Goal: Transaction & Acquisition: Purchase product/service

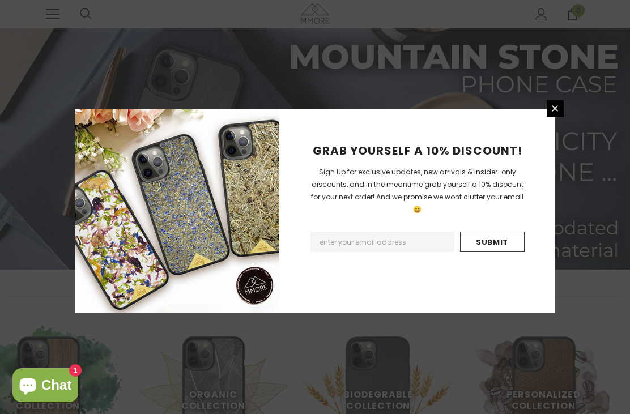
click at [363, 251] on input "Email Address" at bounding box center [383, 242] width 144 height 20
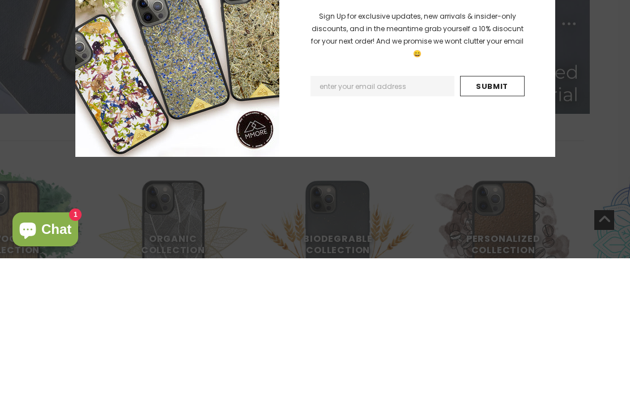
type input "lara.calderari@bluewin.ch"
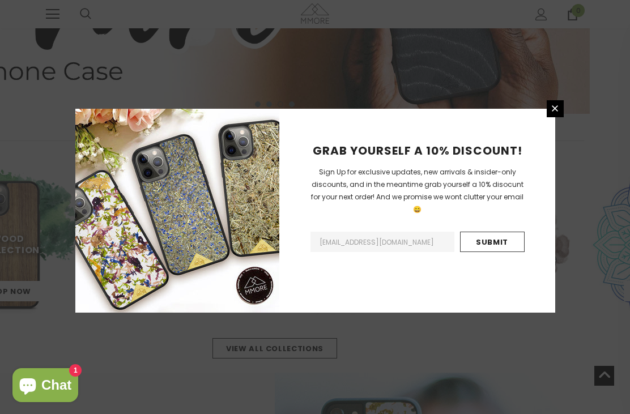
click at [500, 249] on input "Submit" at bounding box center [492, 242] width 65 height 20
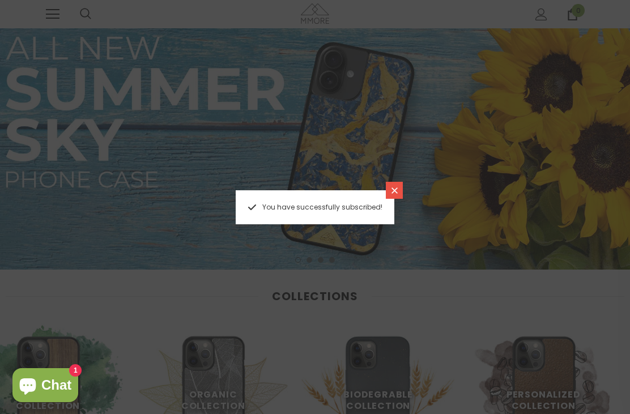
click at [55, 386] on span "Chat" at bounding box center [56, 385] width 30 height 17
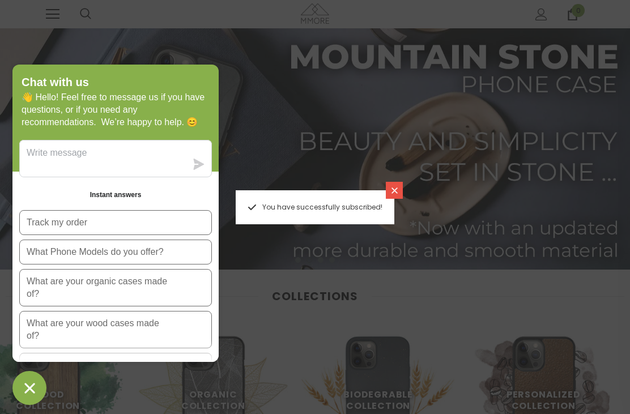
click at [396, 193] on icon at bounding box center [395, 191] width 10 height 10
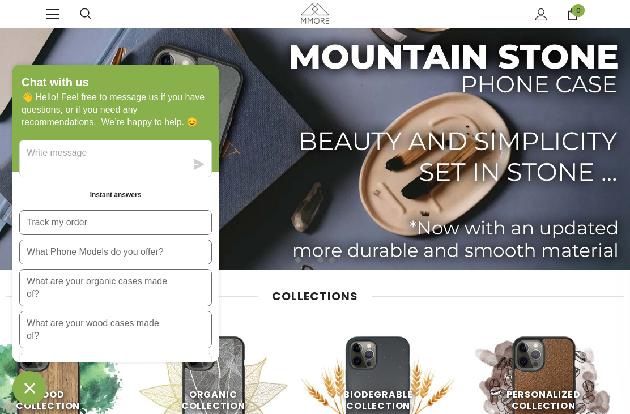
click at [313, 216] on img at bounding box center [315, 148] width 630 height 241
click at [274, 320] on div "Collections Wood Collection Shop Now Organic Collection Shop Now Biodegrable Co…" at bounding box center [315, 398] width 630 height 234
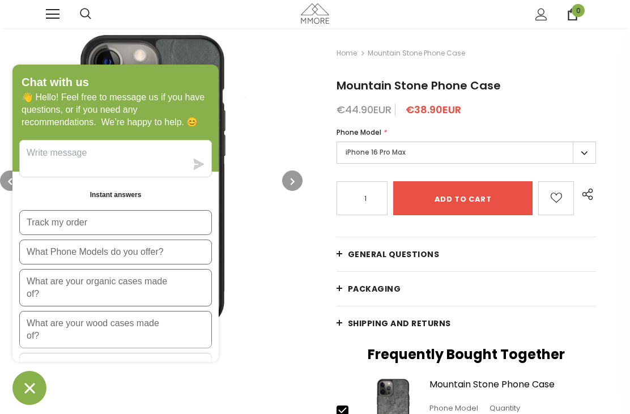
click at [284, 285] on img at bounding box center [151, 180] width 303 height 303
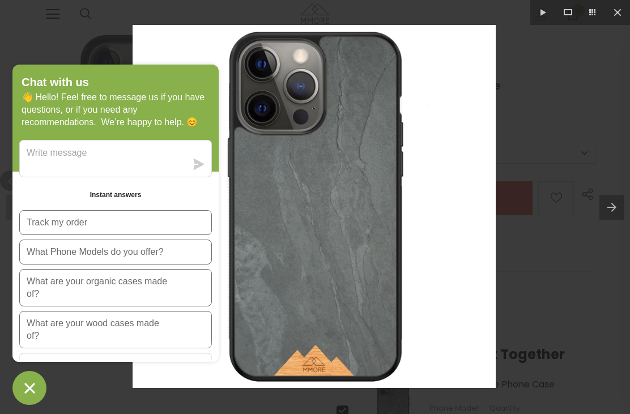
click at [32, 383] on icon "Chat window" at bounding box center [30, 389] width 18 height 18
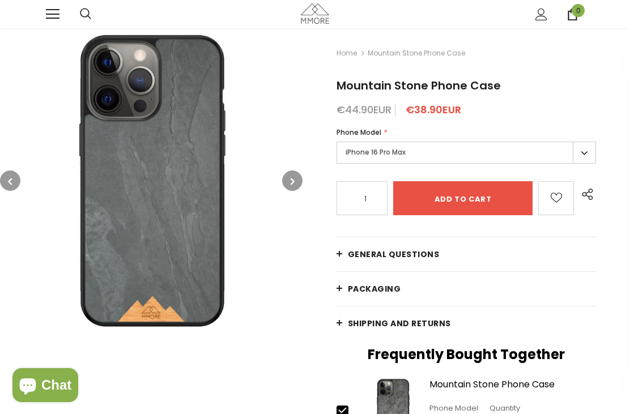
click at [591, 154] on label "iPhone 16 Pro Max" at bounding box center [467, 153] width 260 height 22
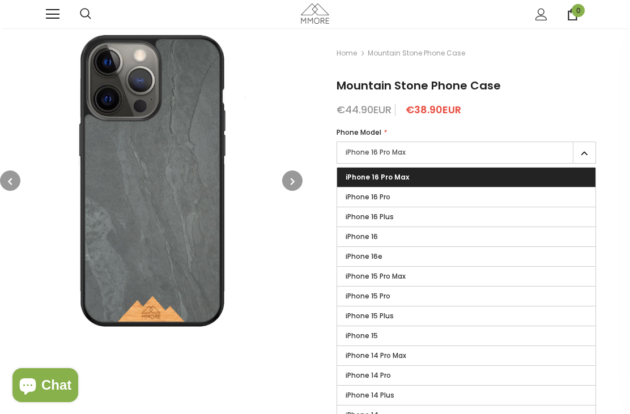
click at [412, 235] on label "iPhone 16" at bounding box center [466, 236] width 259 height 19
click at [0, 0] on input "iPhone 16" at bounding box center [0, 0] width 0 height 0
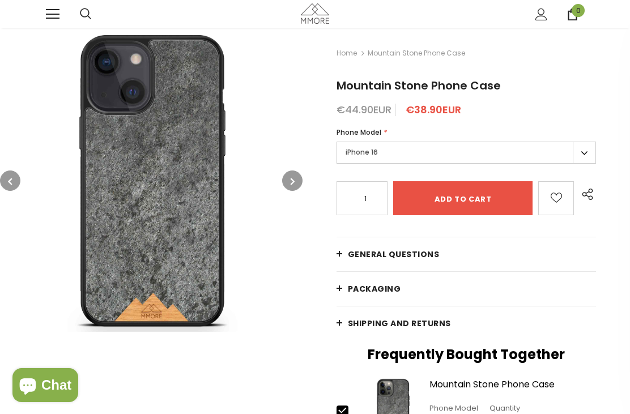
click at [340, 258] on link "General Questions" at bounding box center [467, 255] width 260 height 34
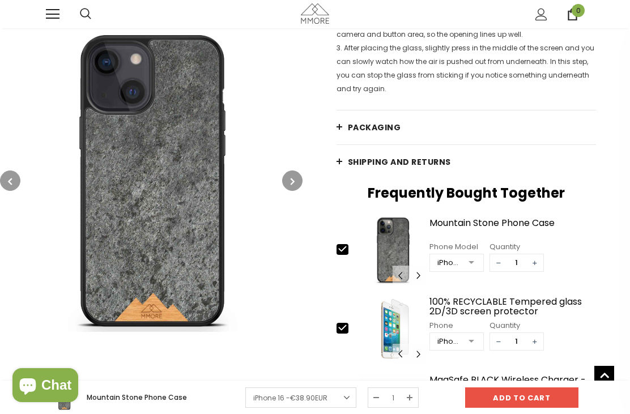
scroll to position [1513, 0]
click at [340, 129] on link "PACKAGING" at bounding box center [467, 128] width 260 height 34
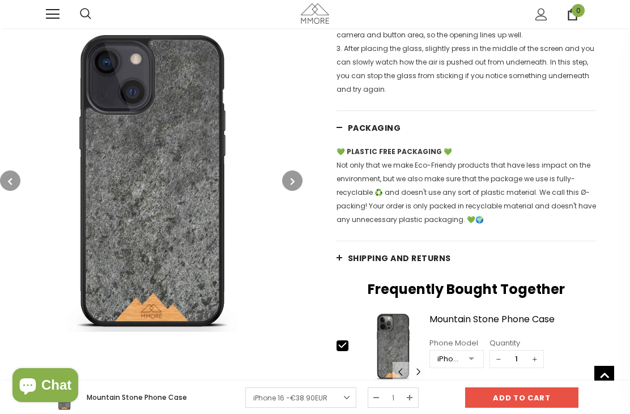
click at [341, 260] on link "Shipping and returns" at bounding box center [467, 258] width 260 height 34
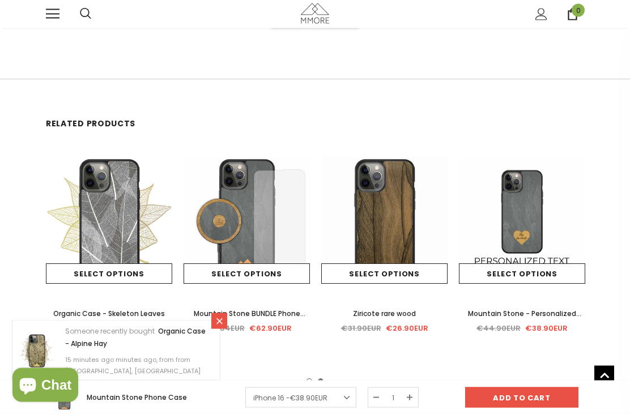
scroll to position [3985, 0]
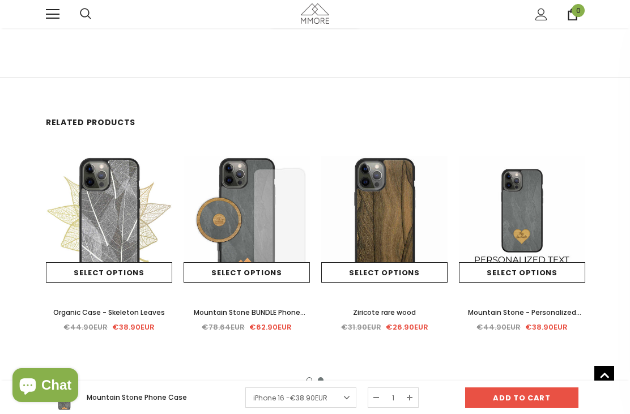
click at [244, 230] on img at bounding box center [247, 219] width 126 height 126
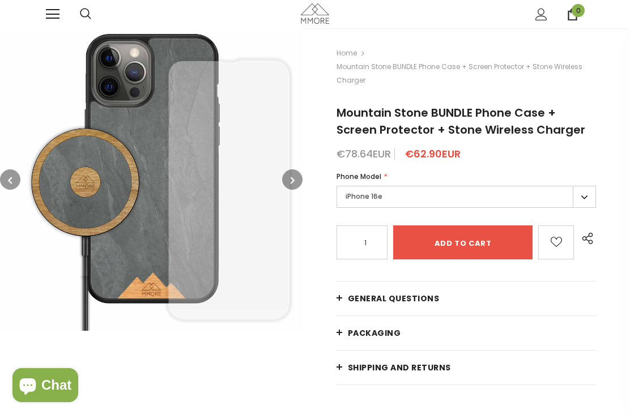
click at [584, 197] on label "iPhone 16e" at bounding box center [467, 197] width 260 height 22
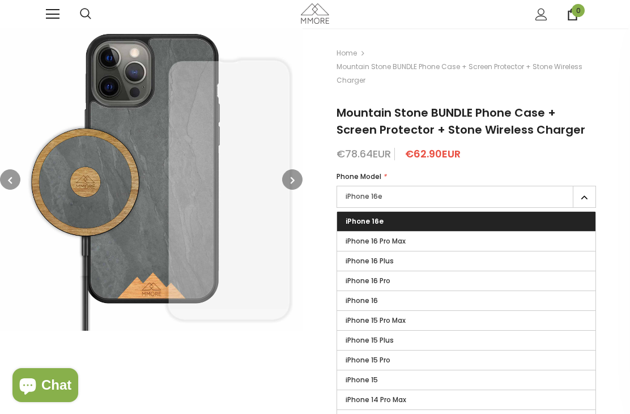
click at [421, 299] on label "iPhone 16" at bounding box center [466, 300] width 259 height 19
click at [0, 0] on input "iPhone 16" at bounding box center [0, 0] width 0 height 0
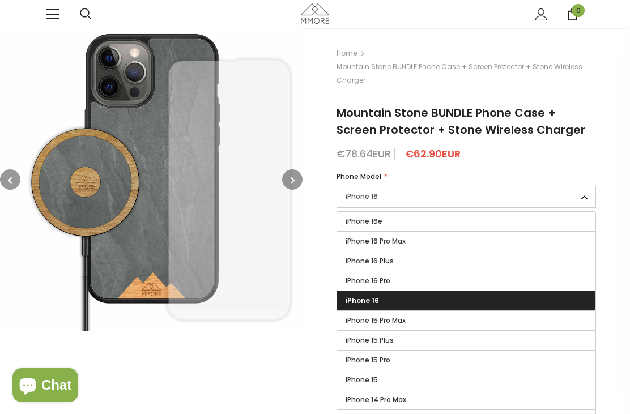
click at [422, 300] on label "iPhone 16" at bounding box center [466, 300] width 259 height 19
click at [0, 0] on input "iPhone 16" at bounding box center [0, 0] width 0 height 0
click at [553, 296] on label "iPhone 16" at bounding box center [466, 300] width 259 height 19
click at [0, 0] on input "iPhone 16" at bounding box center [0, 0] width 0 height 0
click at [288, 372] on div "Someone recently bought [time] minutes ago, from [location]" at bounding box center [315, 386] width 630 height 57
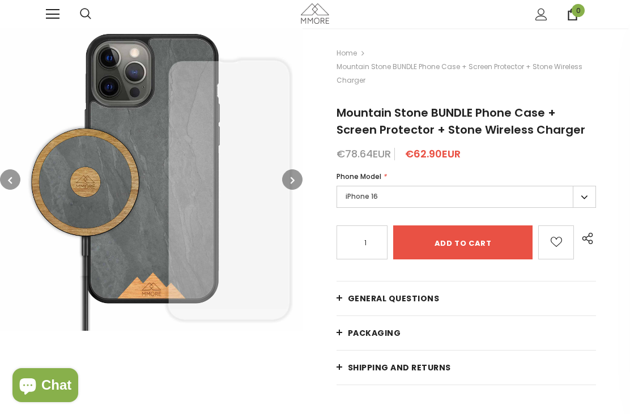
click at [291, 180] on icon "button" at bounding box center [293, 180] width 4 height 11
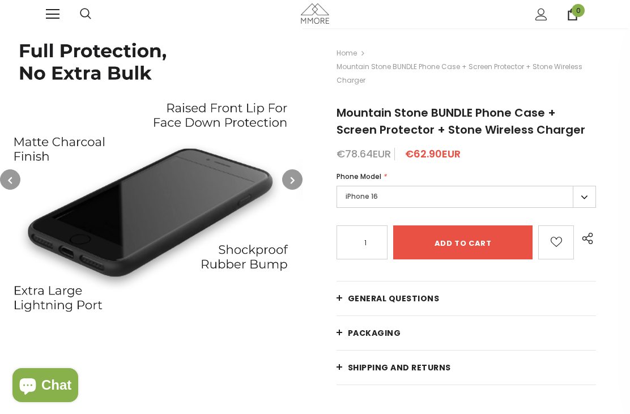
click at [289, 179] on button "button" at bounding box center [292, 180] width 20 height 20
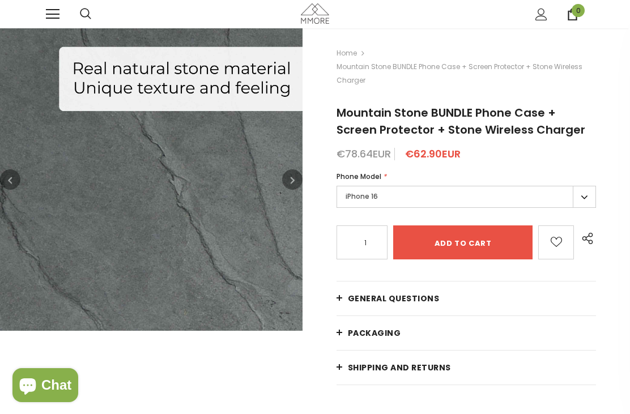
click at [290, 175] on button "button" at bounding box center [292, 180] width 20 height 20
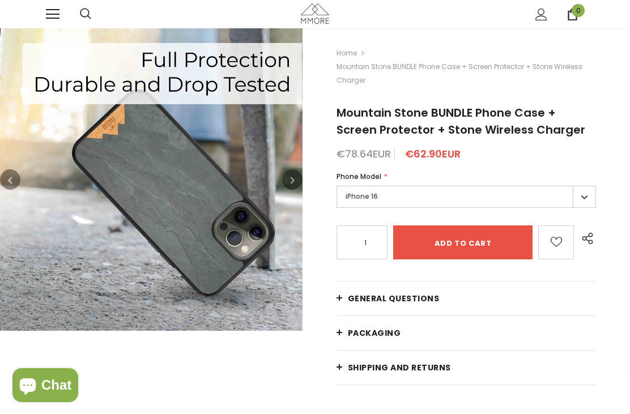
click at [291, 182] on icon "button" at bounding box center [293, 180] width 4 height 11
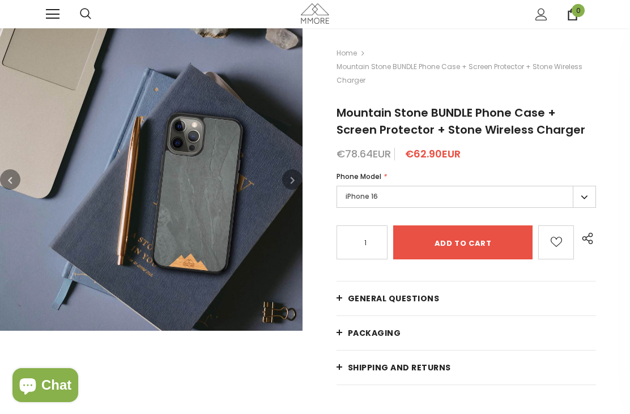
click at [289, 182] on button "button" at bounding box center [292, 180] width 20 height 20
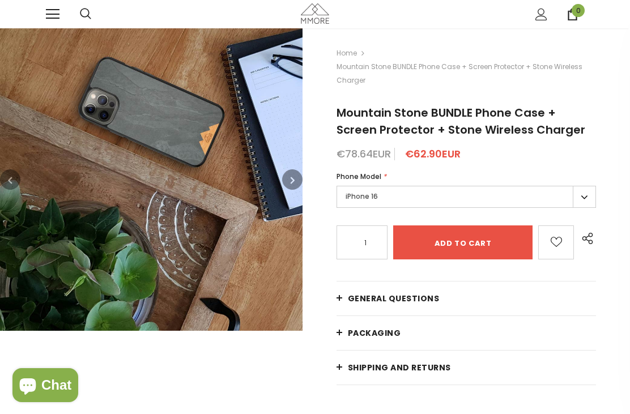
click at [287, 181] on button "button" at bounding box center [292, 180] width 20 height 20
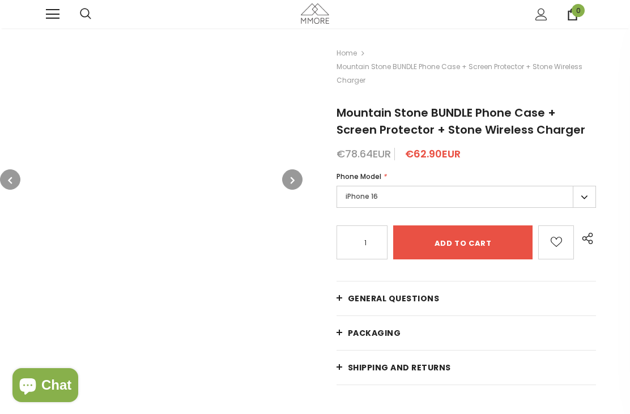
click at [294, 180] on icon "button" at bounding box center [293, 180] width 4 height 11
click at [13, 175] on button "button" at bounding box center [10, 180] width 20 height 20
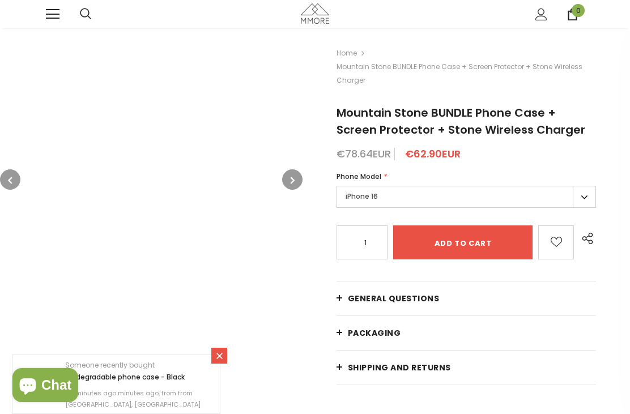
click at [289, 179] on button "button" at bounding box center [292, 180] width 20 height 20
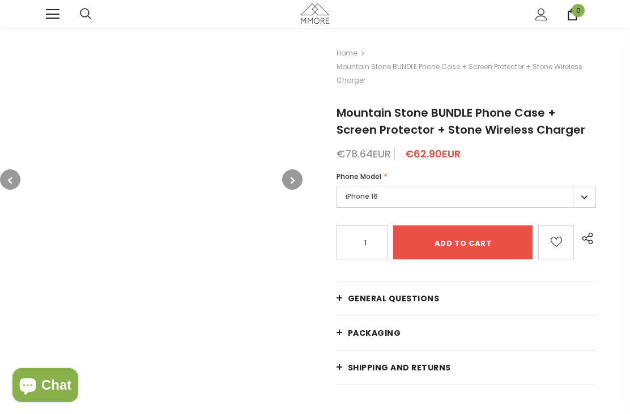
click at [289, 180] on button "button" at bounding box center [292, 180] width 20 height 20
click at [6, 183] on button "button" at bounding box center [10, 180] width 20 height 20
click at [294, 181] on icon "button" at bounding box center [293, 180] width 4 height 11
click at [296, 180] on button "button" at bounding box center [292, 180] width 20 height 20
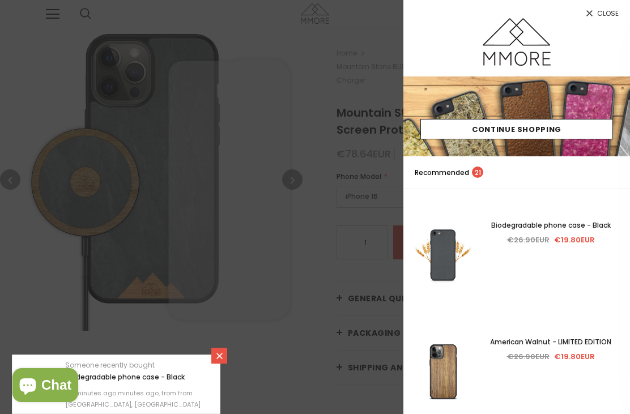
click at [217, 348] on link at bounding box center [219, 356] width 16 height 16
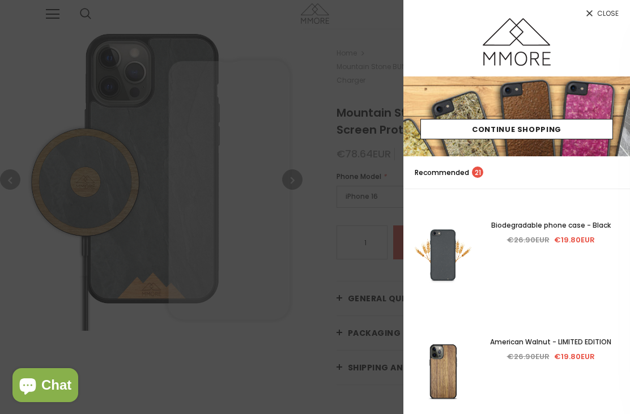
click at [587, 15] on icon at bounding box center [590, 14] width 10 height 10
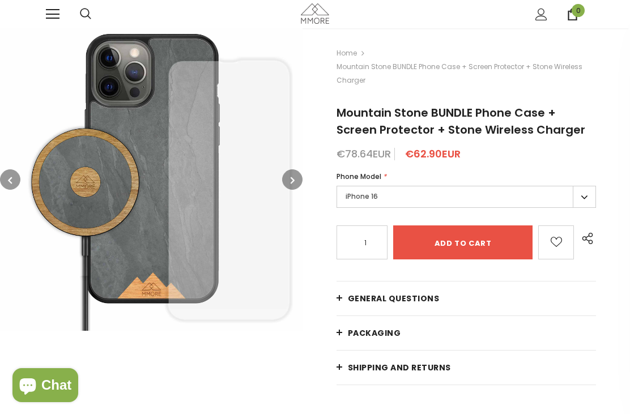
click at [15, 179] on button "button" at bounding box center [10, 180] width 20 height 20
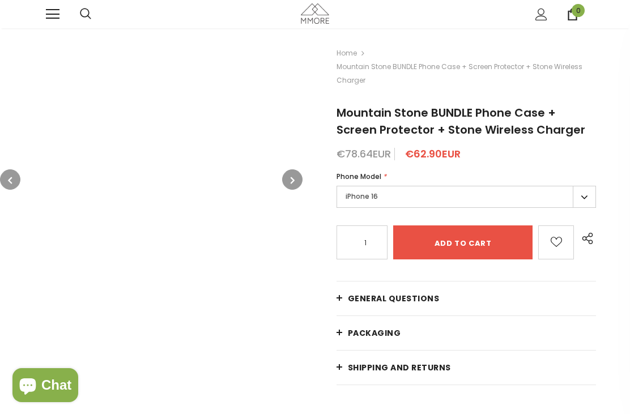
click at [54, 10] on span at bounding box center [53, 9] width 14 height 1
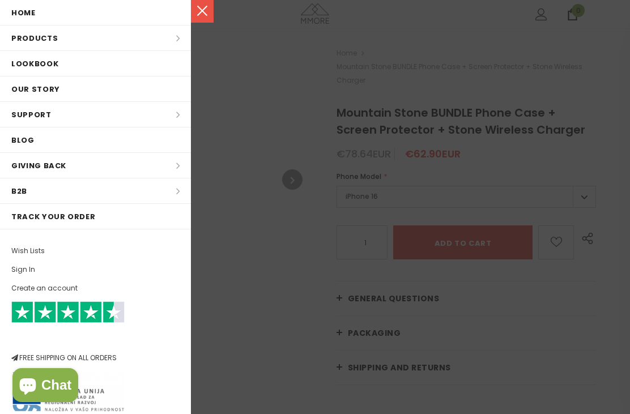
click at [68, 15] on link "Home" at bounding box center [95, 12] width 191 height 25
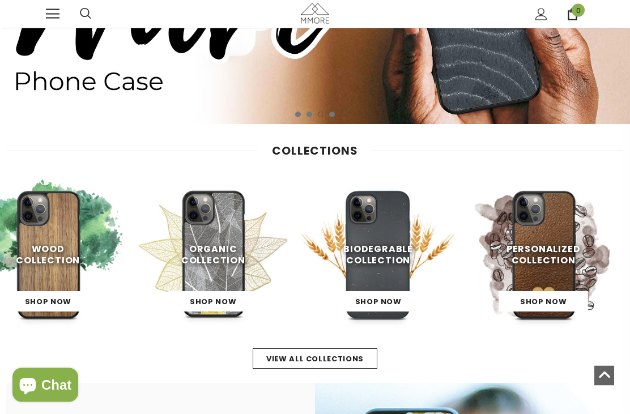
scroll to position [132, 0]
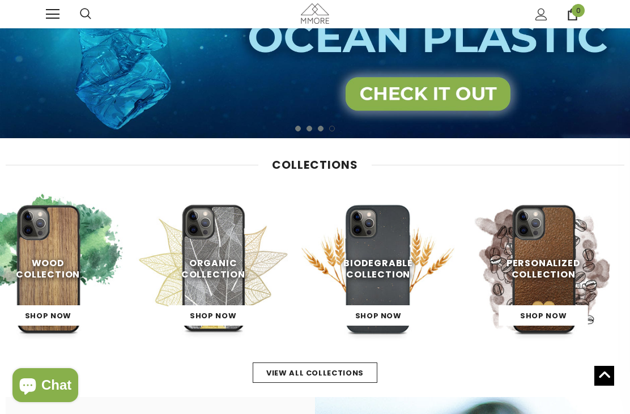
click at [206, 282] on img at bounding box center [213, 269] width 154 height 154
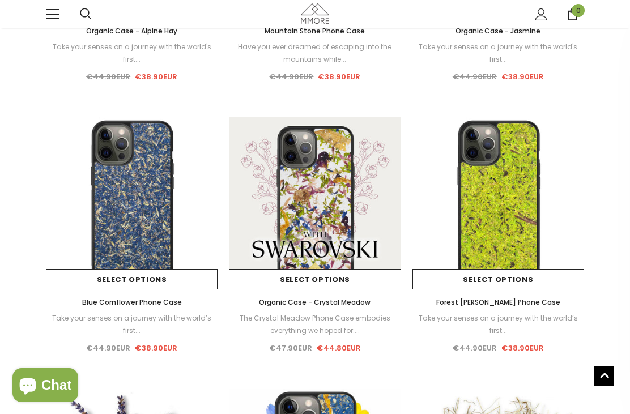
scroll to position [571, 0]
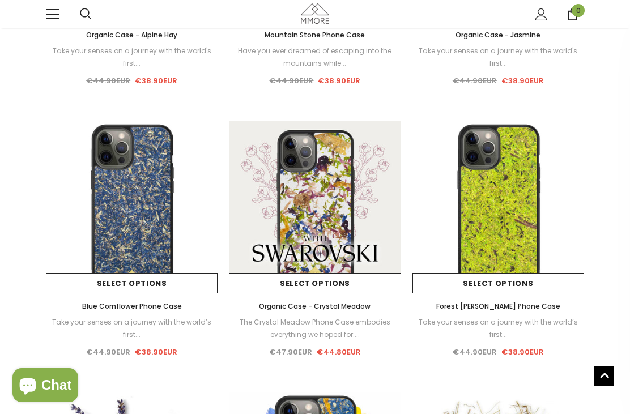
click at [138, 218] on img at bounding box center [132, 207] width 172 height 172
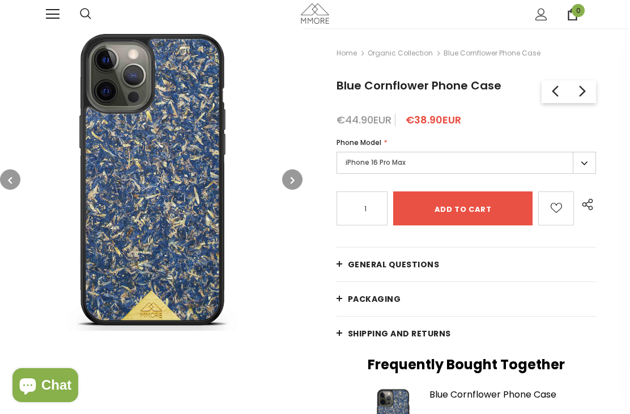
click at [295, 177] on icon "button" at bounding box center [293, 180] width 4 height 11
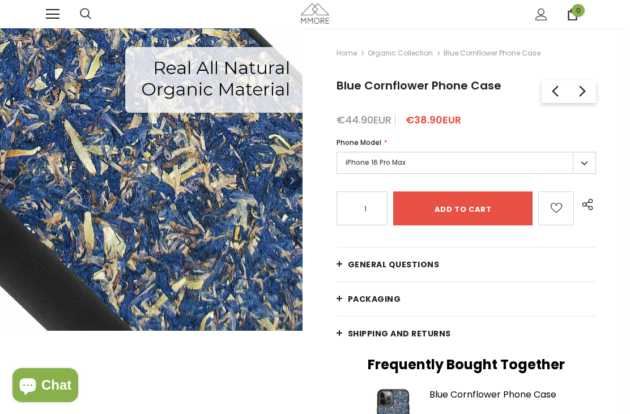
click at [295, 181] on icon "button" at bounding box center [293, 180] width 4 height 11
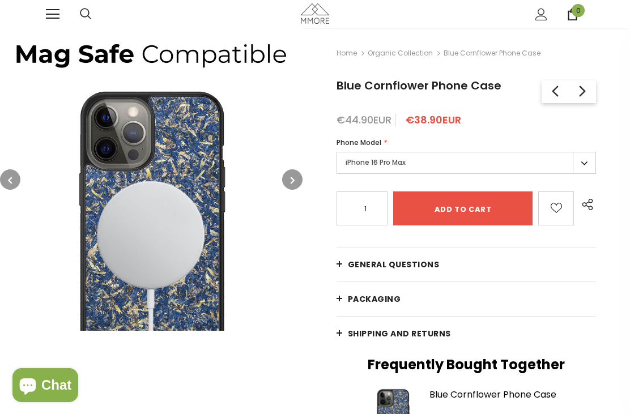
click at [294, 180] on icon "button" at bounding box center [293, 180] width 4 height 11
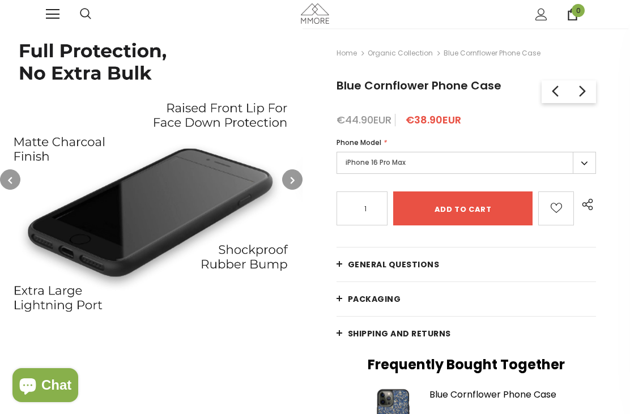
click at [294, 181] on icon "button" at bounding box center [293, 180] width 4 height 11
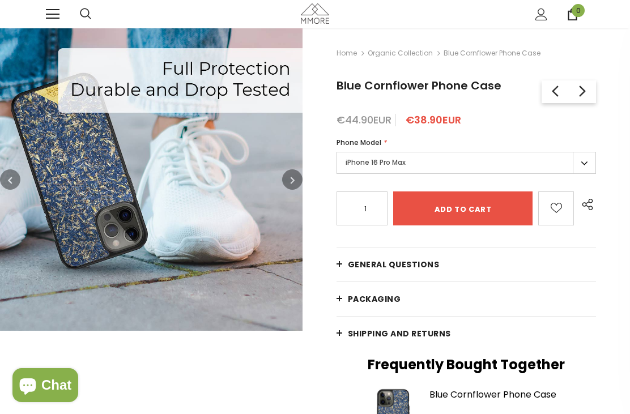
click at [294, 183] on icon "button" at bounding box center [293, 180] width 4 height 11
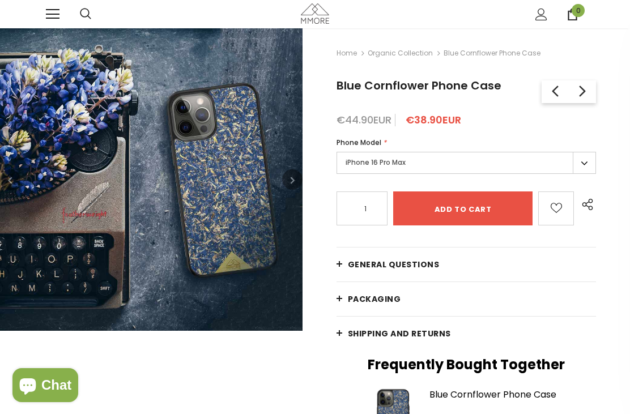
click at [295, 176] on icon "button" at bounding box center [293, 180] width 4 height 11
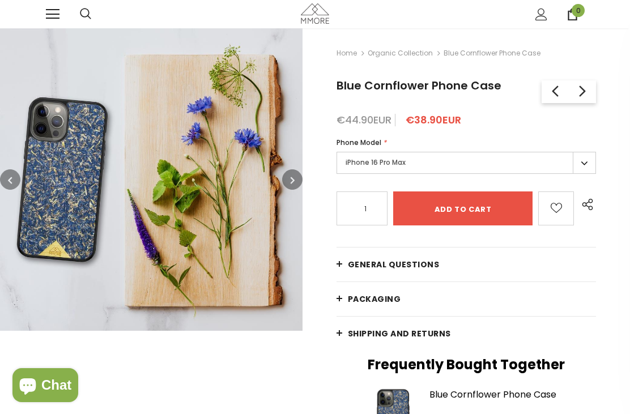
click at [296, 178] on button "button" at bounding box center [292, 180] width 20 height 20
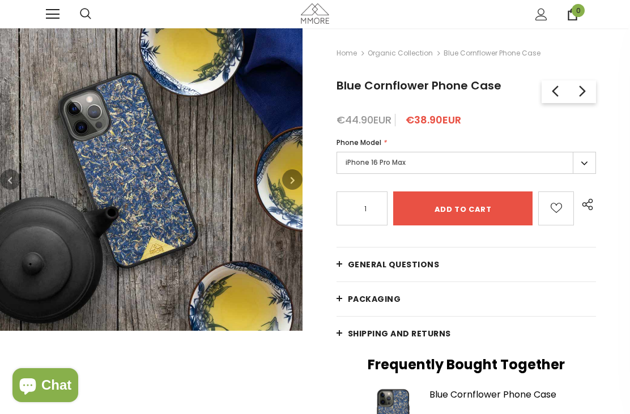
click at [291, 182] on icon "button" at bounding box center [293, 180] width 4 height 11
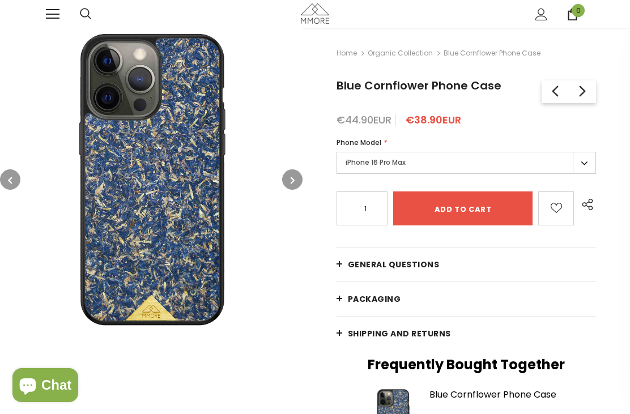
click at [296, 182] on button "button" at bounding box center [292, 180] width 20 height 20
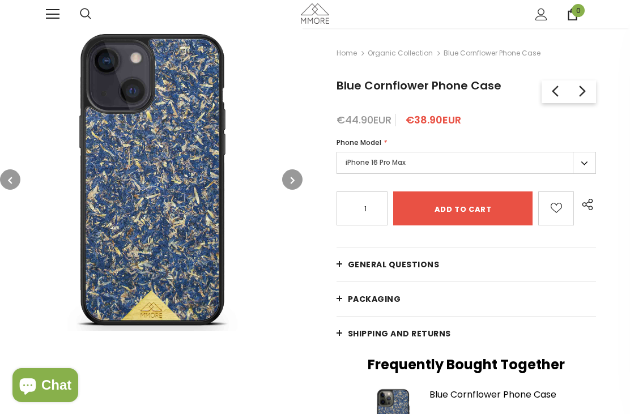
click at [293, 179] on icon "button" at bounding box center [293, 180] width 4 height 11
click at [293, 175] on icon "button" at bounding box center [293, 180] width 4 height 11
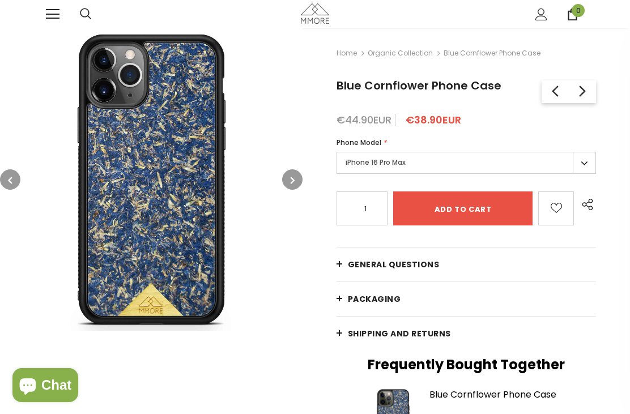
click at [295, 178] on icon "button" at bounding box center [293, 180] width 4 height 11
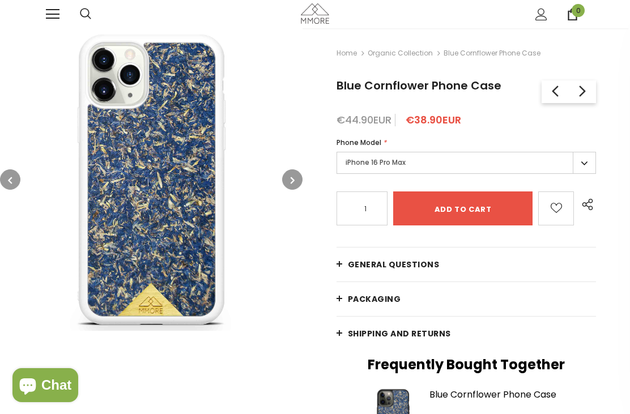
click at [295, 179] on icon "button" at bounding box center [293, 180] width 4 height 11
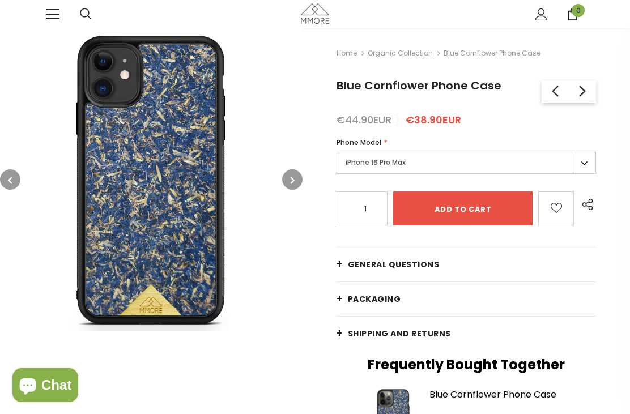
click at [295, 186] on button "button" at bounding box center [292, 180] width 20 height 20
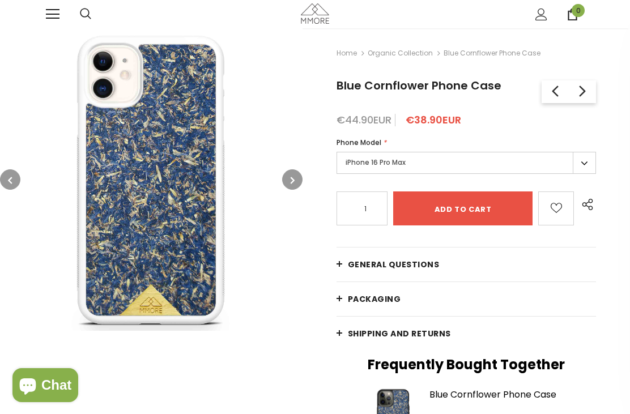
click at [296, 184] on button "button" at bounding box center [292, 180] width 20 height 20
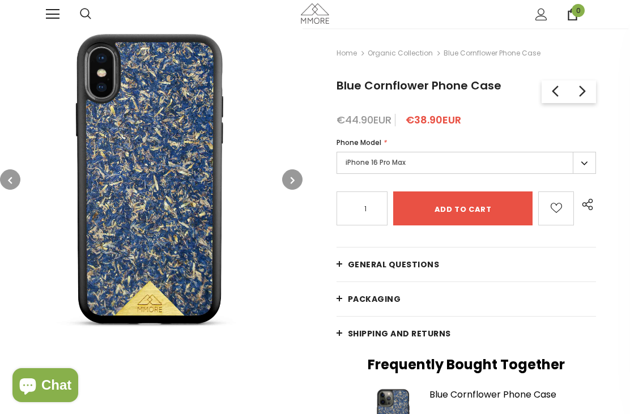
click at [295, 183] on icon "button" at bounding box center [293, 180] width 4 height 11
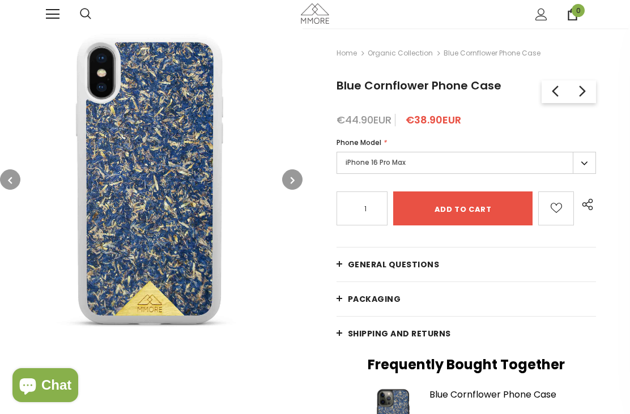
click at [292, 179] on icon "button" at bounding box center [293, 180] width 4 height 11
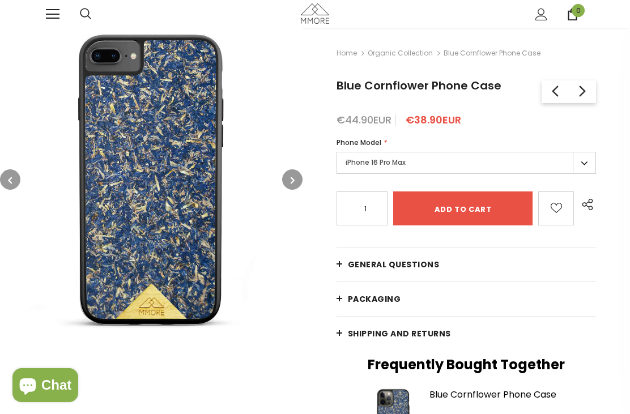
click at [296, 176] on button "button" at bounding box center [292, 180] width 20 height 20
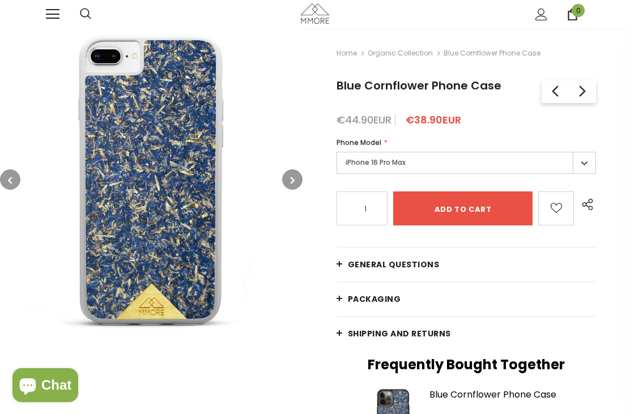
click at [295, 177] on icon "button" at bounding box center [293, 180] width 4 height 11
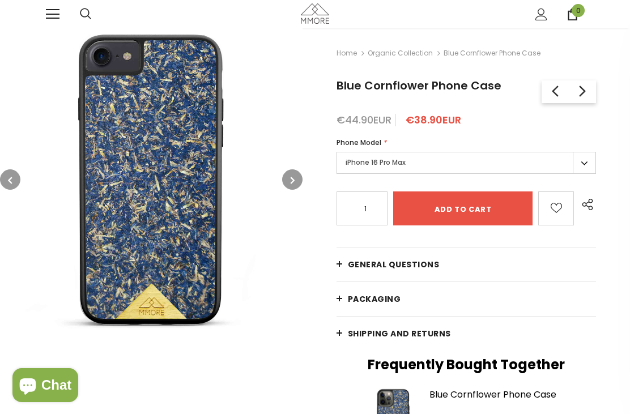
click at [294, 177] on icon "button" at bounding box center [293, 180] width 4 height 11
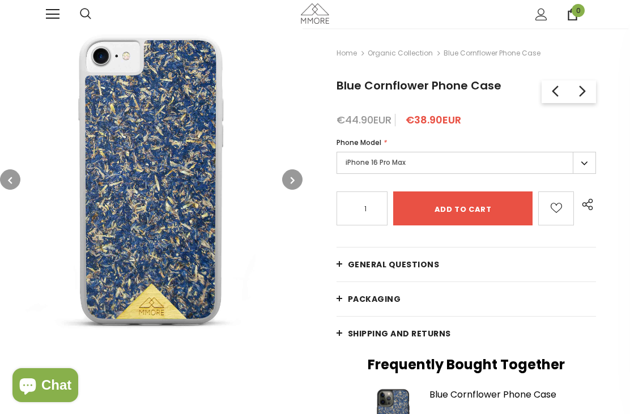
click at [295, 177] on icon "button" at bounding box center [293, 180] width 4 height 11
click at [293, 181] on icon "button" at bounding box center [293, 180] width 4 height 11
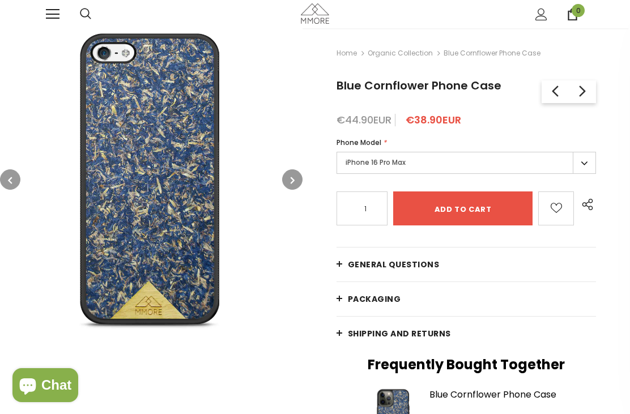
click at [295, 177] on icon "button" at bounding box center [293, 180] width 4 height 11
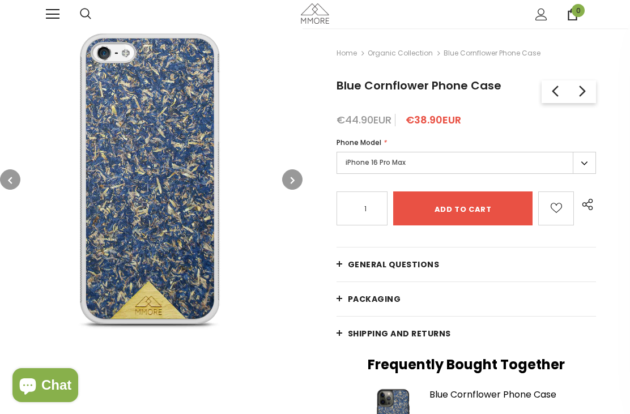
click at [295, 177] on icon "button" at bounding box center [293, 180] width 4 height 11
click at [294, 177] on icon "button" at bounding box center [293, 180] width 4 height 11
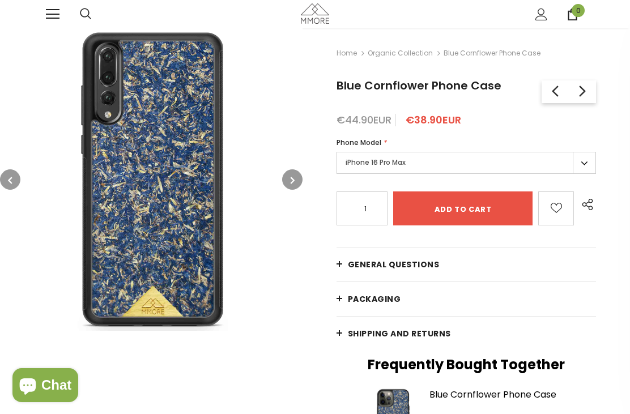
click at [300, 176] on button "button" at bounding box center [292, 180] width 20 height 20
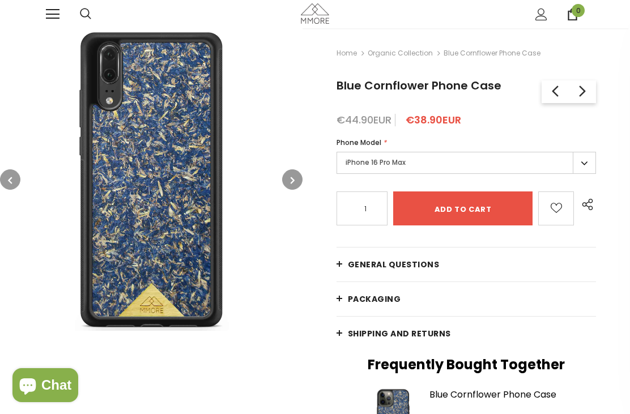
click at [300, 177] on button "button" at bounding box center [292, 180] width 20 height 20
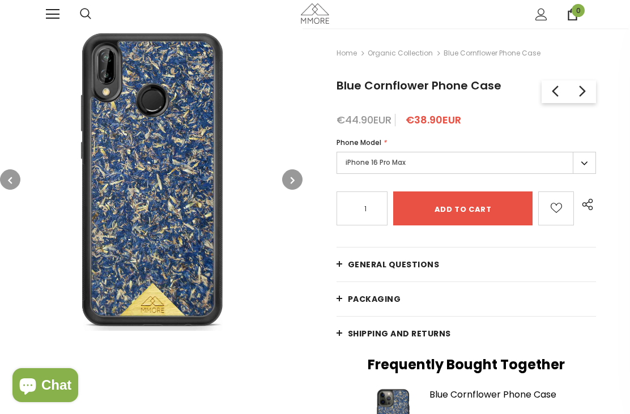
click at [302, 175] on button "button" at bounding box center [292, 180] width 20 height 20
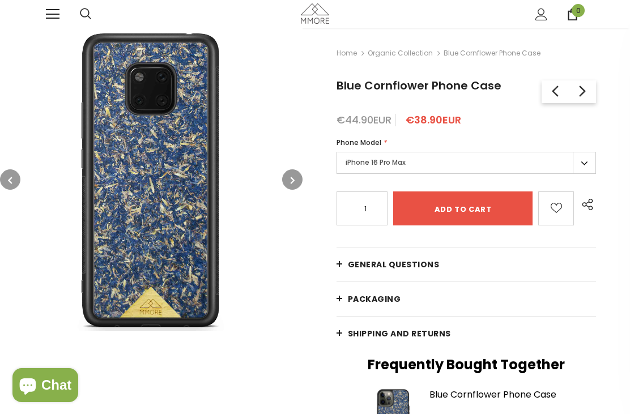
click at [300, 176] on button "button" at bounding box center [292, 180] width 20 height 20
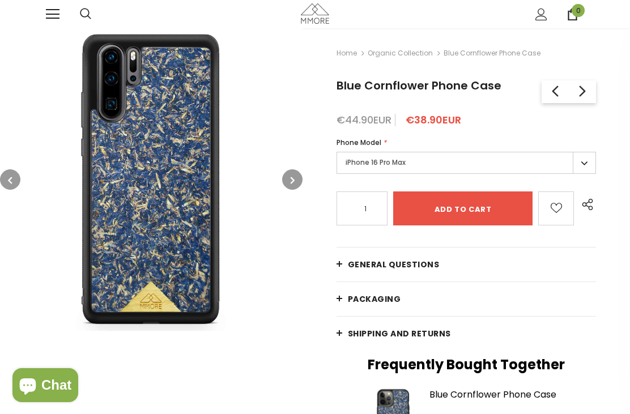
click at [300, 176] on button "button" at bounding box center [292, 180] width 20 height 20
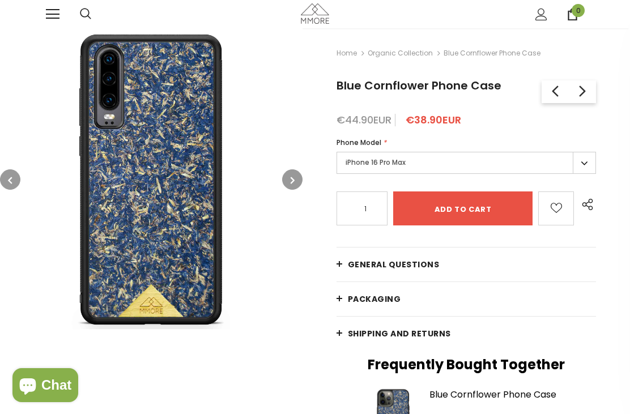
click at [299, 176] on button "button" at bounding box center [292, 180] width 20 height 20
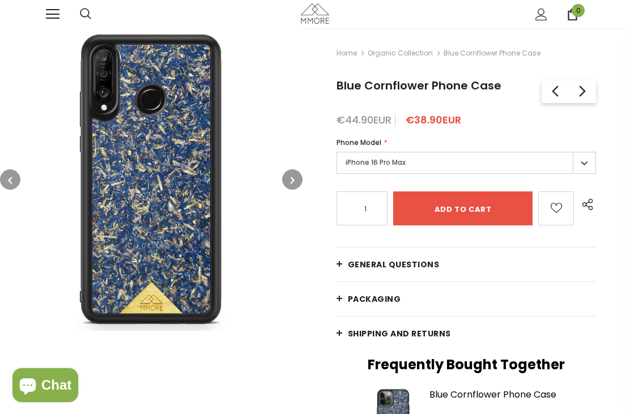
click at [299, 176] on button "button" at bounding box center [292, 180] width 20 height 20
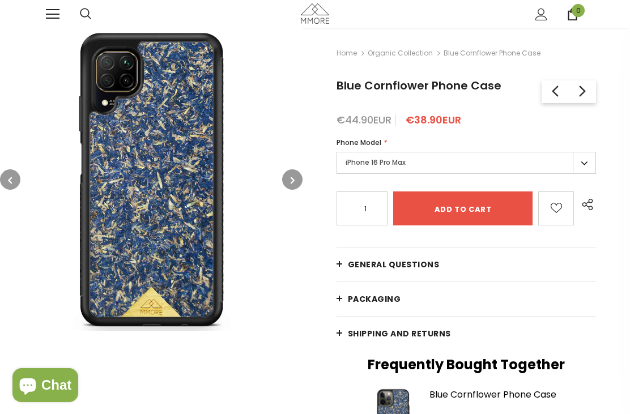
click at [298, 176] on button "button" at bounding box center [292, 180] width 20 height 20
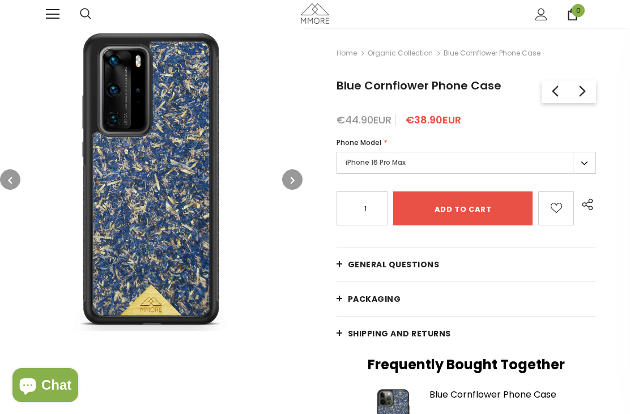
click at [299, 176] on button "button" at bounding box center [292, 180] width 20 height 20
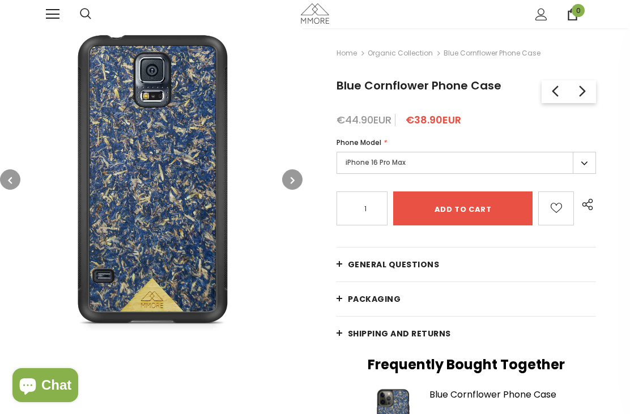
click at [301, 176] on button "button" at bounding box center [292, 180] width 20 height 20
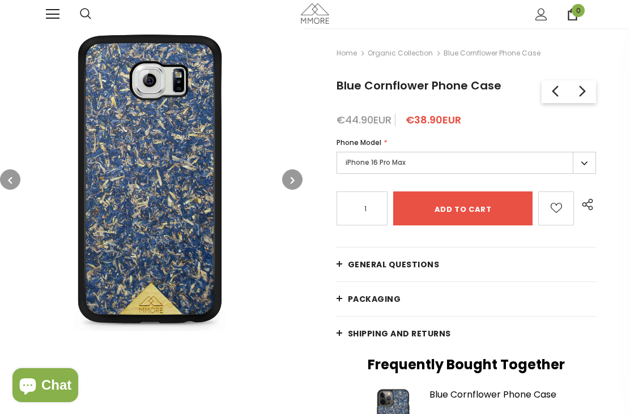
click at [301, 175] on button "button" at bounding box center [292, 180] width 20 height 20
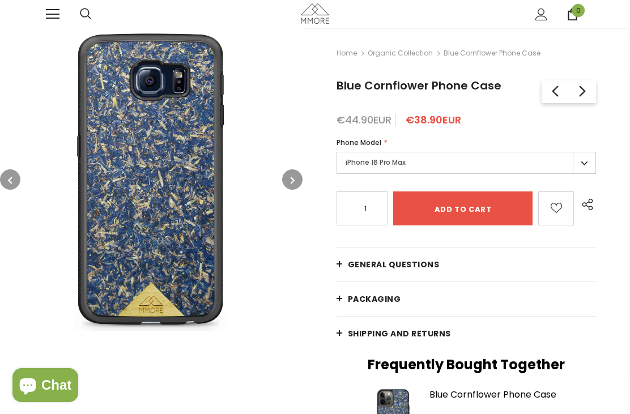
click at [300, 175] on button "button" at bounding box center [292, 180] width 20 height 20
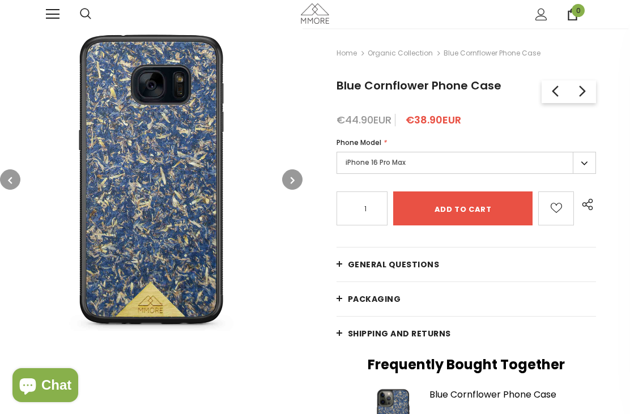
click at [302, 175] on button "button" at bounding box center [292, 180] width 20 height 20
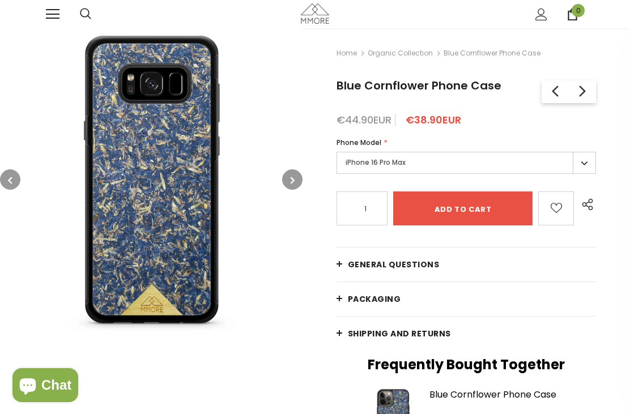
click at [299, 175] on button "button" at bounding box center [292, 180] width 20 height 20
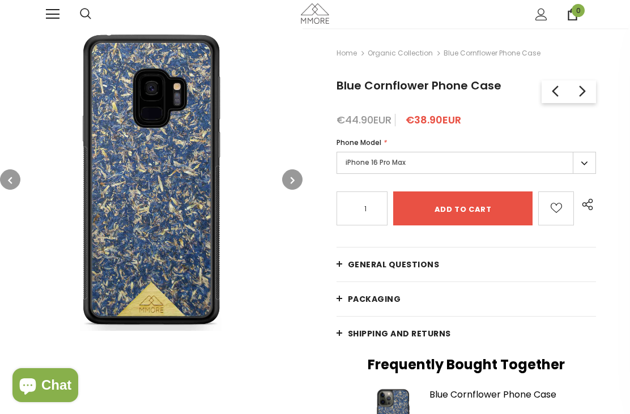
click at [300, 173] on button "button" at bounding box center [292, 180] width 20 height 20
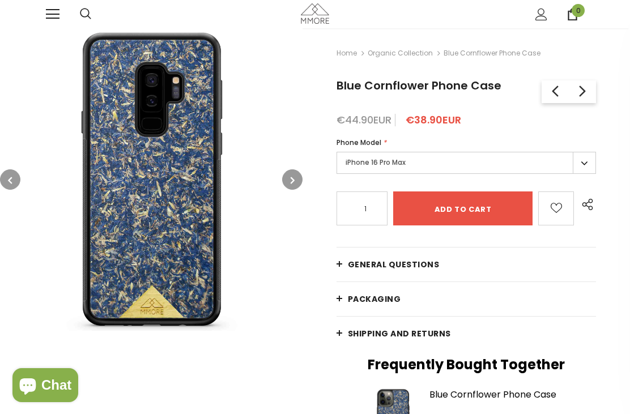
click at [300, 172] on button "button" at bounding box center [292, 180] width 20 height 20
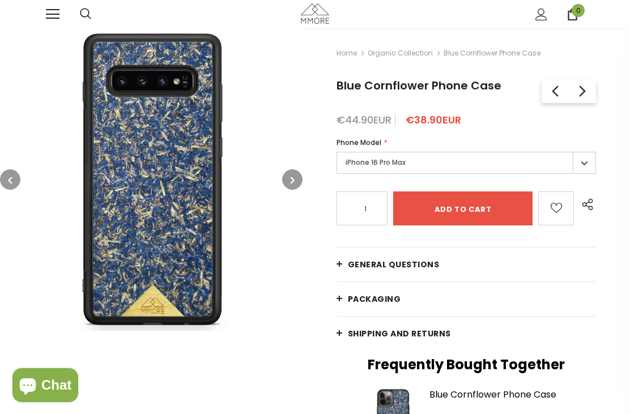
click at [299, 173] on button "button" at bounding box center [292, 180] width 20 height 20
click at [299, 174] on button "button" at bounding box center [292, 180] width 20 height 20
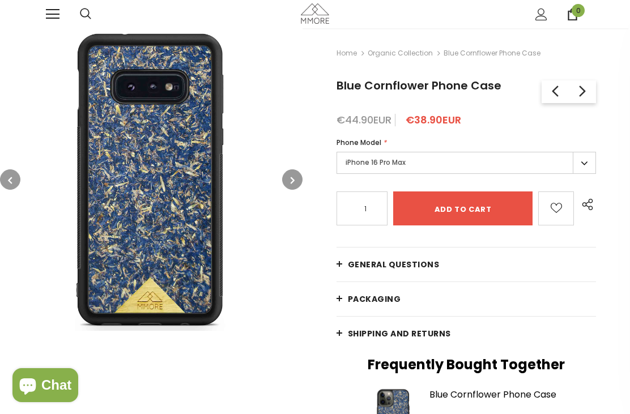
click at [295, 176] on icon "button" at bounding box center [293, 180] width 4 height 11
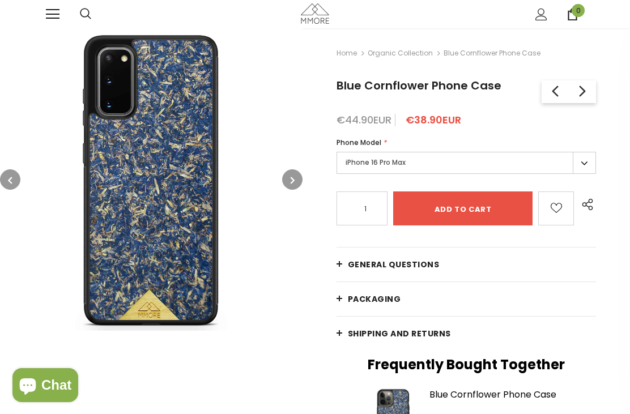
click at [296, 176] on button "button" at bounding box center [292, 180] width 20 height 20
click at [480, 206] on input "Add to cart" at bounding box center [463, 209] width 140 height 34
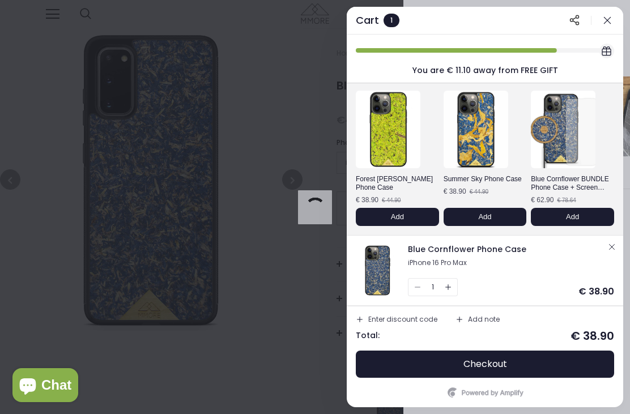
scroll to position [40, 0]
click at [470, 253] on span "Blue Cornflower Phone Case" at bounding box center [467, 249] width 118 height 11
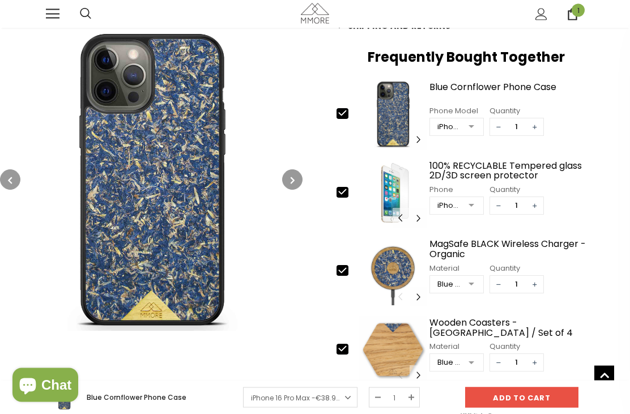
scroll to position [298, 0]
click at [397, 266] on img at bounding box center [392, 271] width 67 height 70
click at [471, 245] on div "MagSafe BLACK Wireless Charger - Organic" at bounding box center [513, 249] width 167 height 20
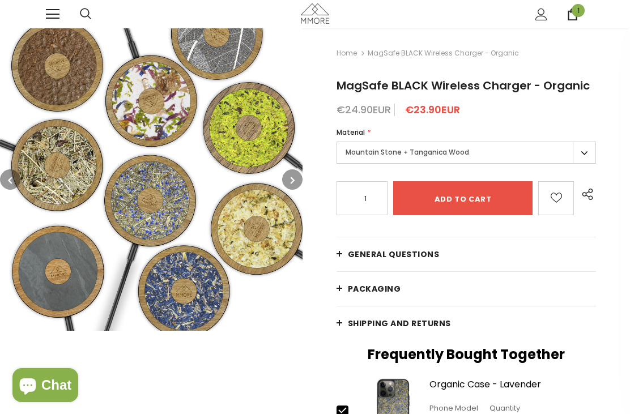
click at [293, 180] on icon "button" at bounding box center [293, 180] width 4 height 11
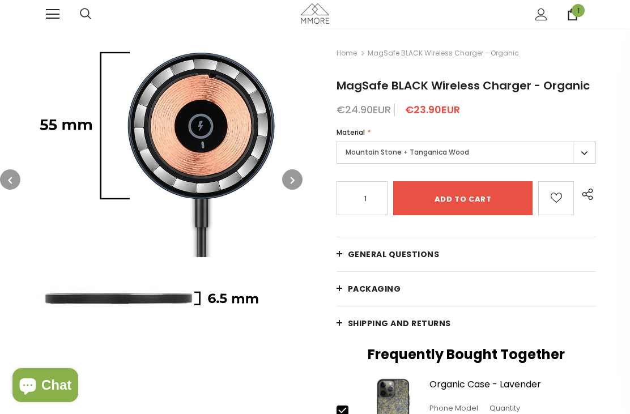
click at [294, 173] on button "button" at bounding box center [292, 180] width 20 height 20
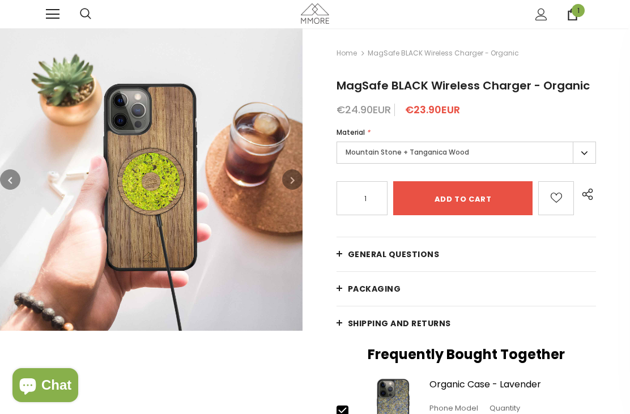
click at [292, 176] on icon "button" at bounding box center [293, 180] width 4 height 11
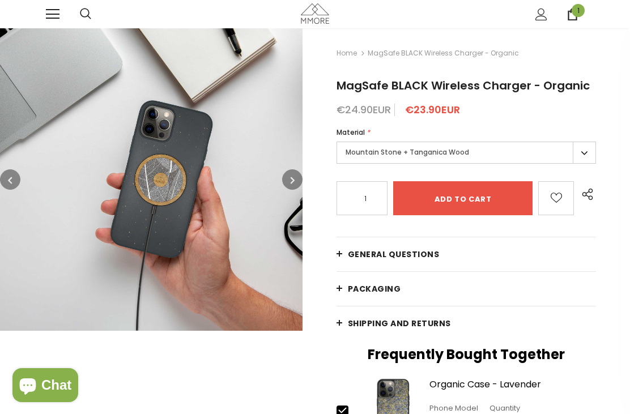
click at [290, 180] on button "button" at bounding box center [292, 180] width 20 height 20
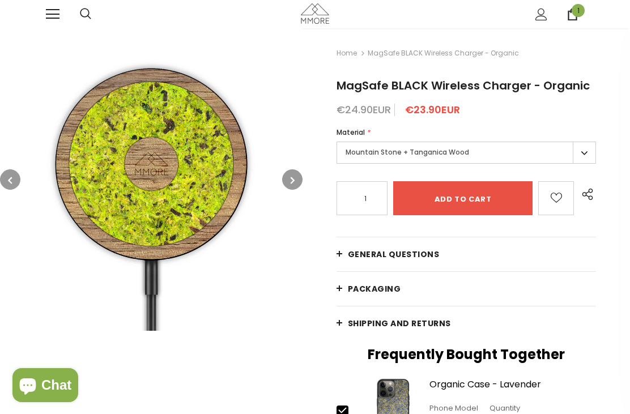
click at [294, 177] on icon "button" at bounding box center [293, 180] width 4 height 11
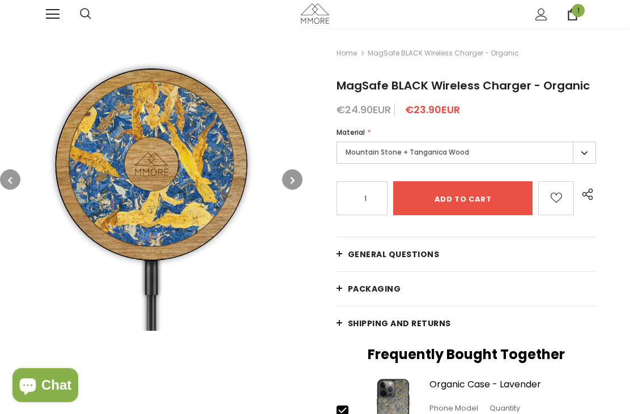
click at [291, 178] on icon "button" at bounding box center [293, 180] width 4 height 11
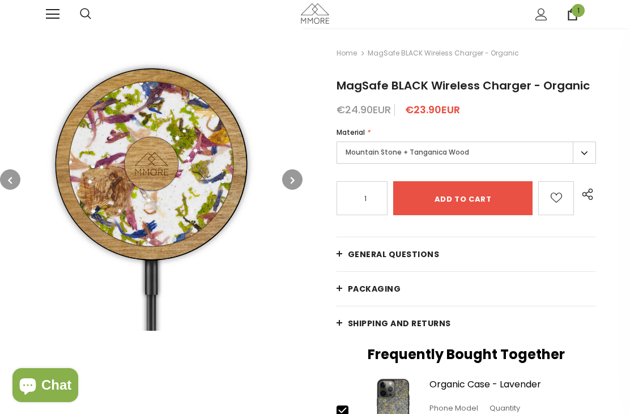
click at [291, 180] on icon "button" at bounding box center [293, 180] width 4 height 11
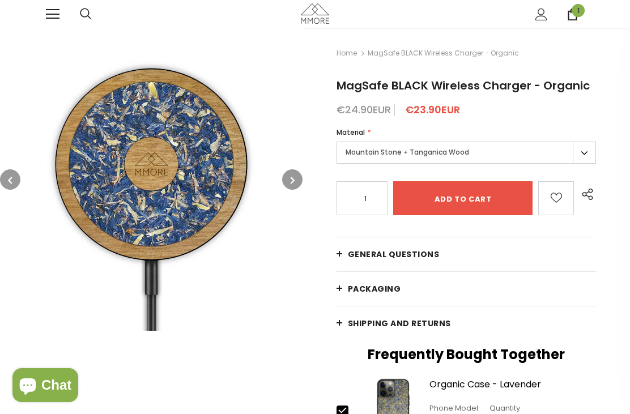
click at [286, 182] on button "button" at bounding box center [292, 180] width 20 height 20
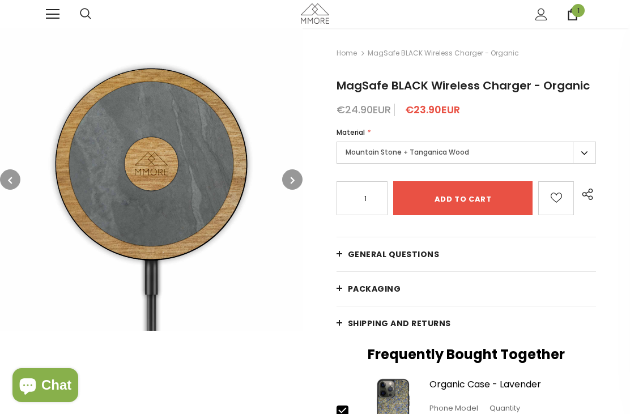
click at [287, 182] on button "button" at bounding box center [292, 180] width 20 height 20
click at [292, 180] on icon "button" at bounding box center [293, 180] width 4 height 11
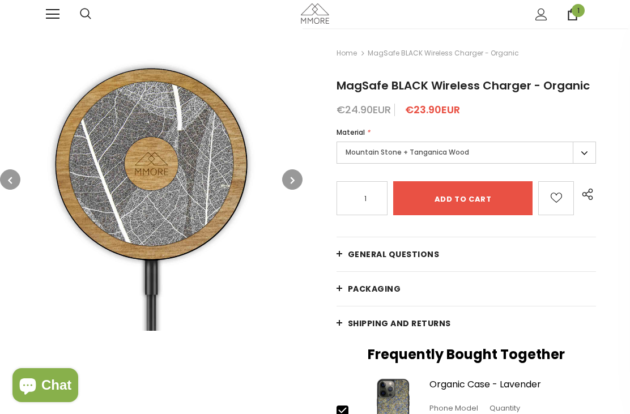
click at [286, 185] on button "button" at bounding box center [292, 180] width 20 height 20
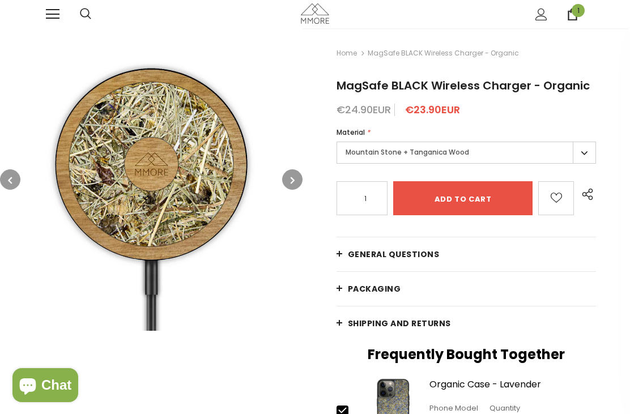
click at [293, 181] on icon "button" at bounding box center [293, 180] width 4 height 11
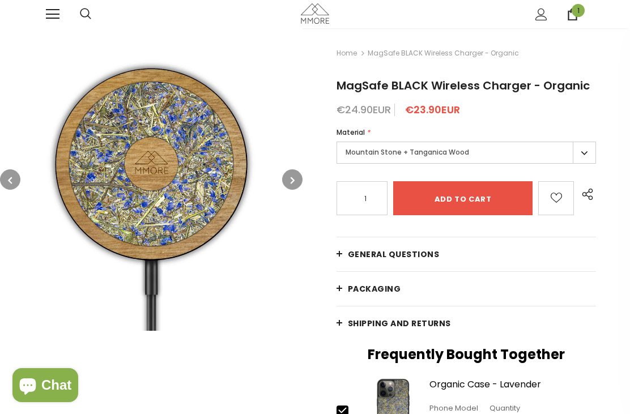
click at [287, 178] on button "button" at bounding box center [292, 180] width 20 height 20
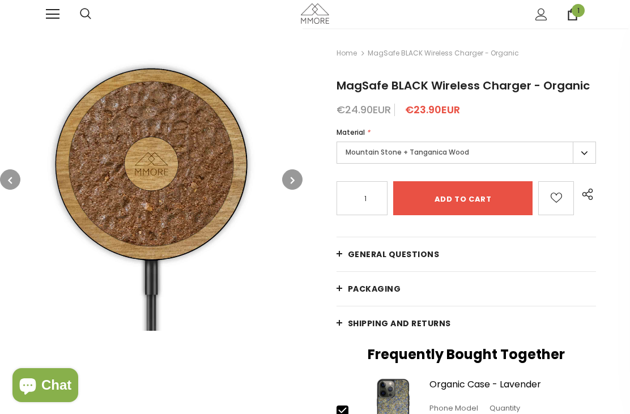
click at [286, 180] on button "button" at bounding box center [292, 180] width 20 height 20
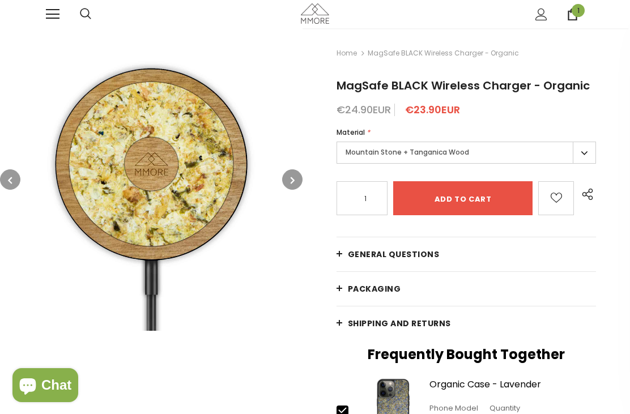
click at [59, 10] on span at bounding box center [53, 9] width 14 height 1
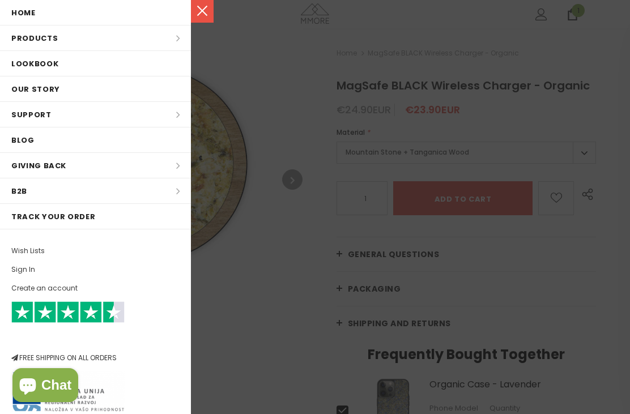
click at [95, 10] on link "Home" at bounding box center [95, 12] width 191 height 25
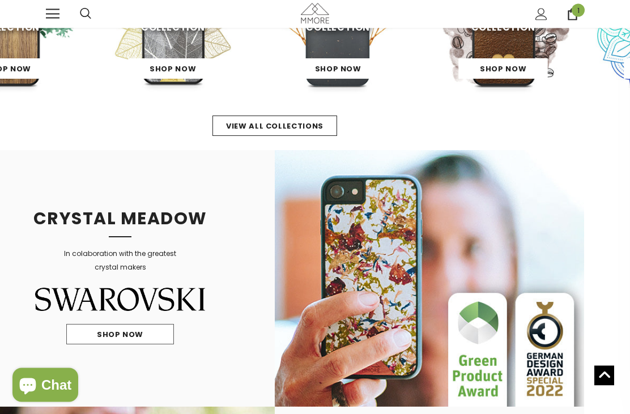
scroll to position [379, 40]
